Goal: Task Accomplishment & Management: Manage account settings

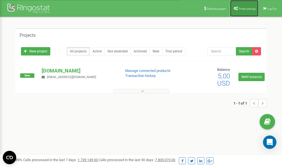
click at [251, 7] on span "Profile settings" at bounding box center [247, 8] width 17 height 3
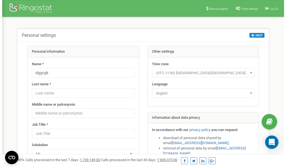
scroll to position [28, 0]
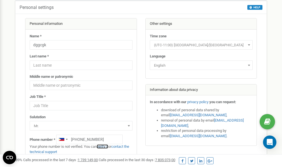
click at [103, 147] on link "verify it" at bounding box center [102, 147] width 11 height 4
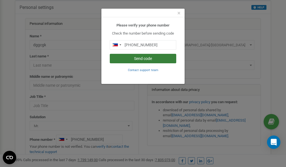
click at [140, 59] on button "Send code" at bounding box center [143, 58] width 66 height 9
